Goal: Navigation & Orientation: Find specific page/section

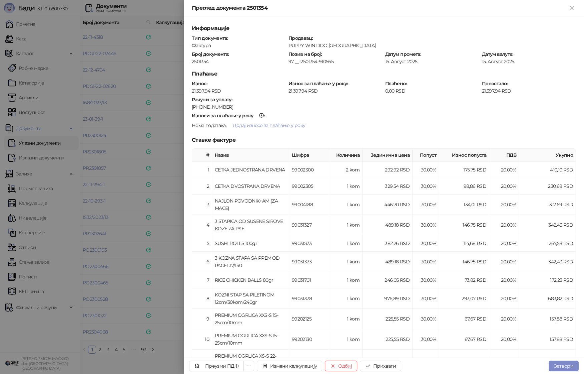
scroll to position [60, 0]
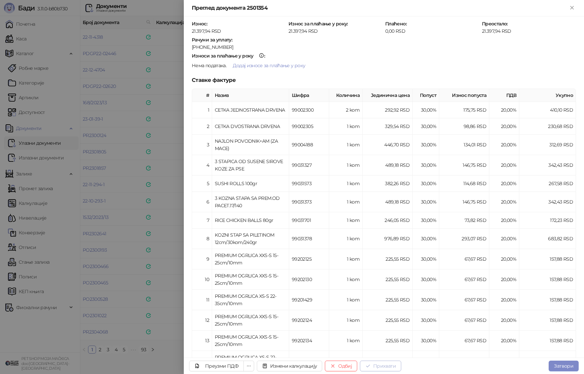
click at [380, 365] on button "Прихвати" at bounding box center [380, 365] width 41 height 11
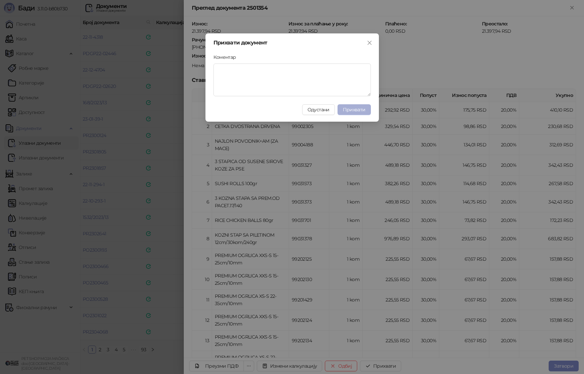
click at [363, 108] on span "Прихвати" at bounding box center [354, 109] width 23 height 6
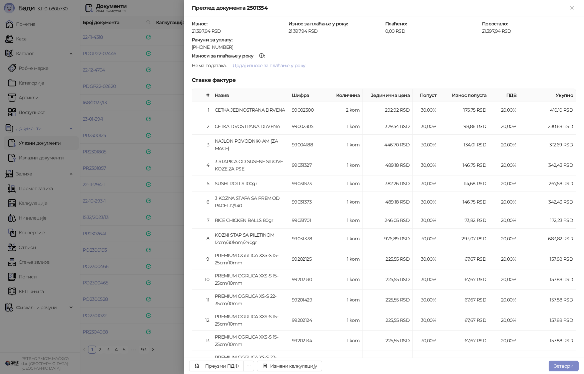
click at [146, 157] on div at bounding box center [292, 187] width 584 height 374
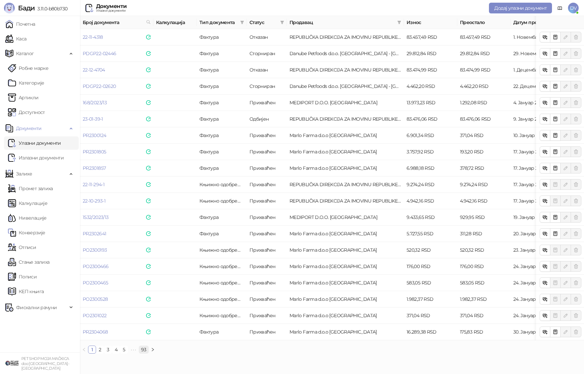
click at [145, 348] on link "93" at bounding box center [143, 348] width 9 height 7
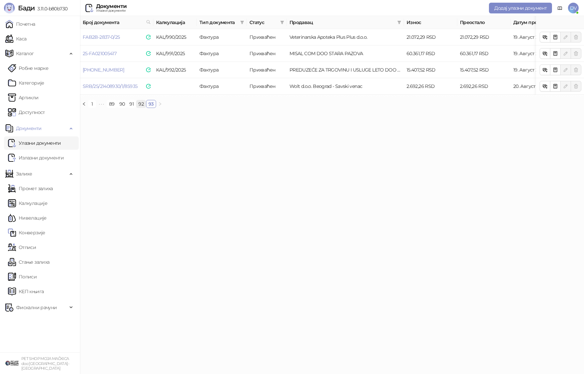
click at [142, 105] on link "92" at bounding box center [141, 103] width 9 height 7
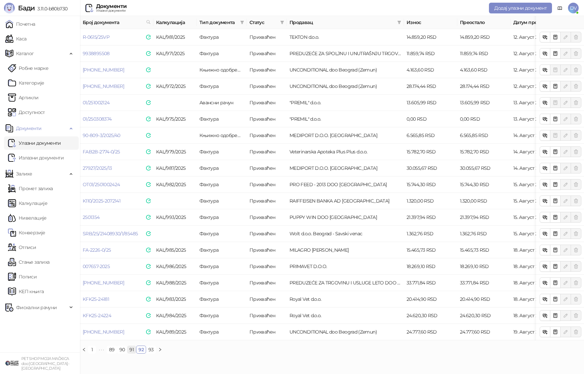
click at [131, 348] on link "91" at bounding box center [132, 348] width 8 height 7
